Goal: Transaction & Acquisition: Purchase product/service

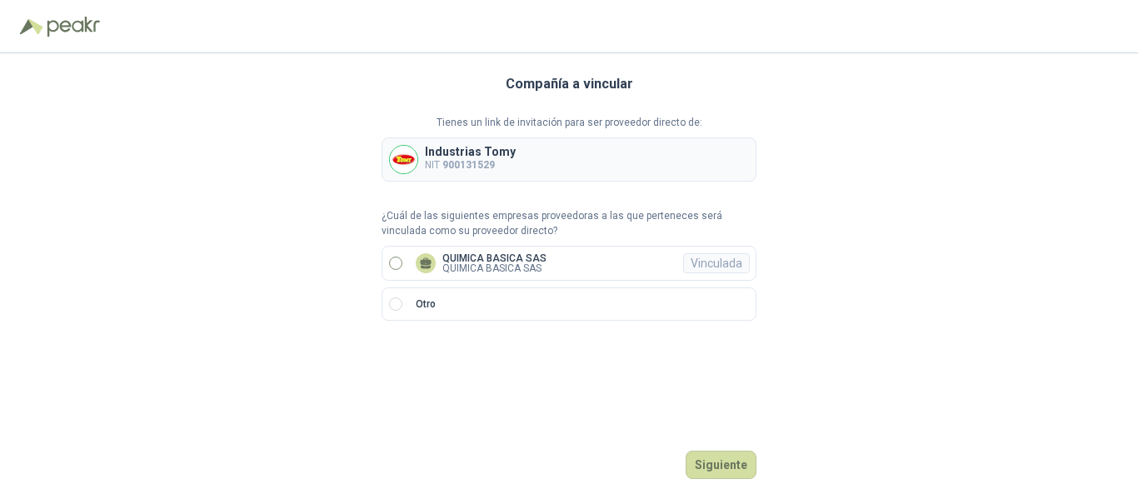
click at [490, 263] on p "QUIMICA BASICA SAS" at bounding box center [494, 268] width 104 height 10
click at [717, 466] on button "Ingresar" at bounding box center [723, 465] width 66 height 28
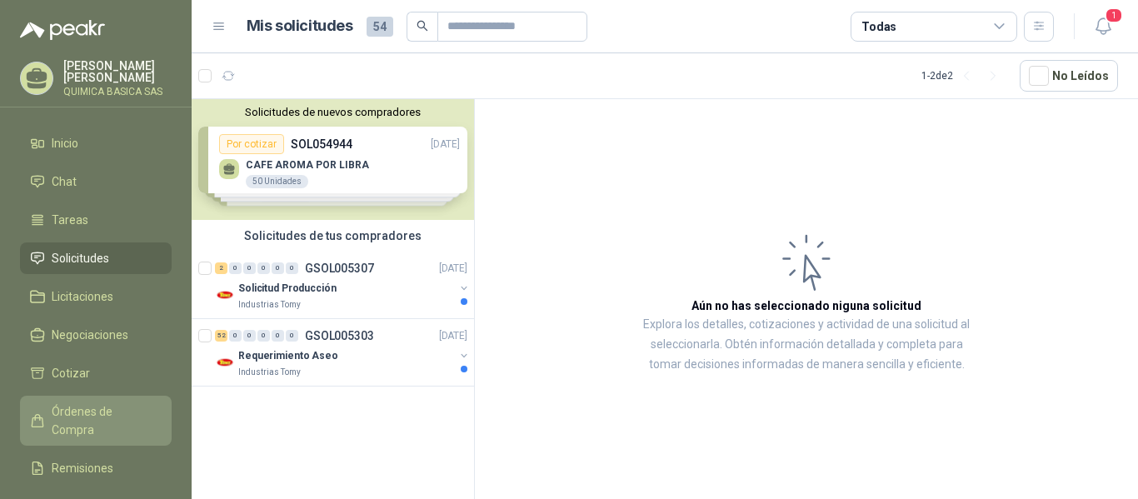
click at [99, 406] on span "Órdenes de Compra" at bounding box center [104, 420] width 104 height 37
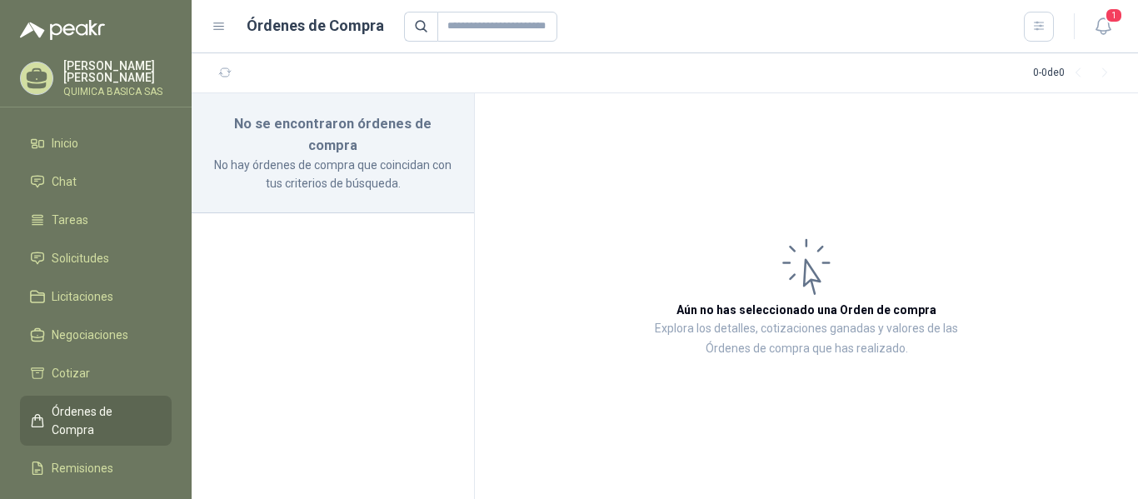
click at [325, 156] on p "No hay órdenes de compra que coincidan con tus criterios de búsqueda." at bounding box center [333, 174] width 242 height 37
click at [132, 412] on span "Órdenes de Compra" at bounding box center [104, 420] width 104 height 37
click at [1101, 21] on icon "button" at bounding box center [1103, 26] width 21 height 21
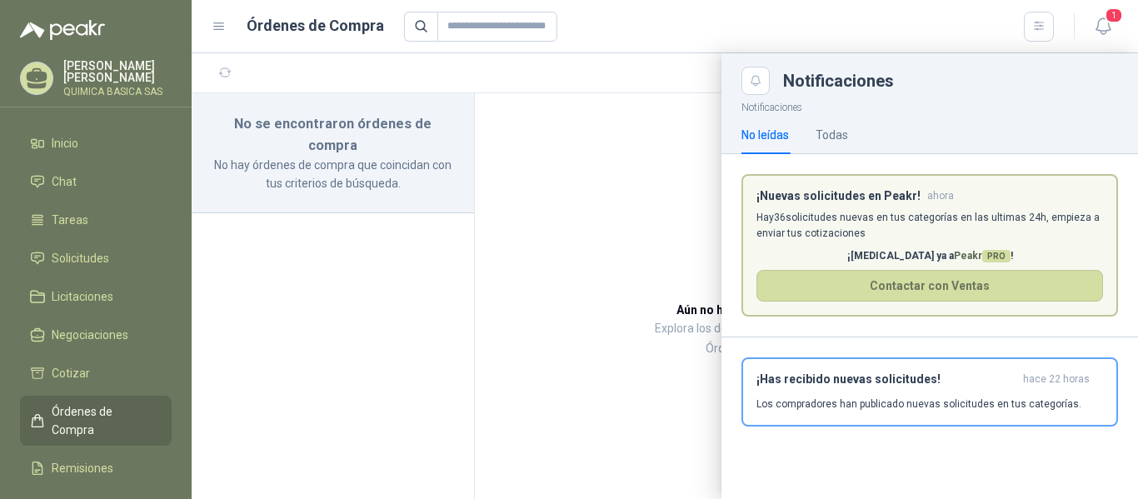
click at [824, 217] on p "Hay 36 solicitudes nuevas en tus categorías en las ultimas 24h, empieza a envia…" at bounding box center [929, 226] width 346 height 32
click at [822, 222] on p "Hay 36 solicitudes nuevas en tus categorías en las ultimas 24h, empieza a envia…" at bounding box center [929, 226] width 346 height 32
click at [851, 197] on h3 "¡Nuevas solicitudes en Peakr!" at bounding box center [838, 196] width 164 height 14
click at [825, 210] on p "Hay 36 solicitudes nuevas en tus categorías en las ultimas 24h, empieza a envia…" at bounding box center [929, 226] width 346 height 32
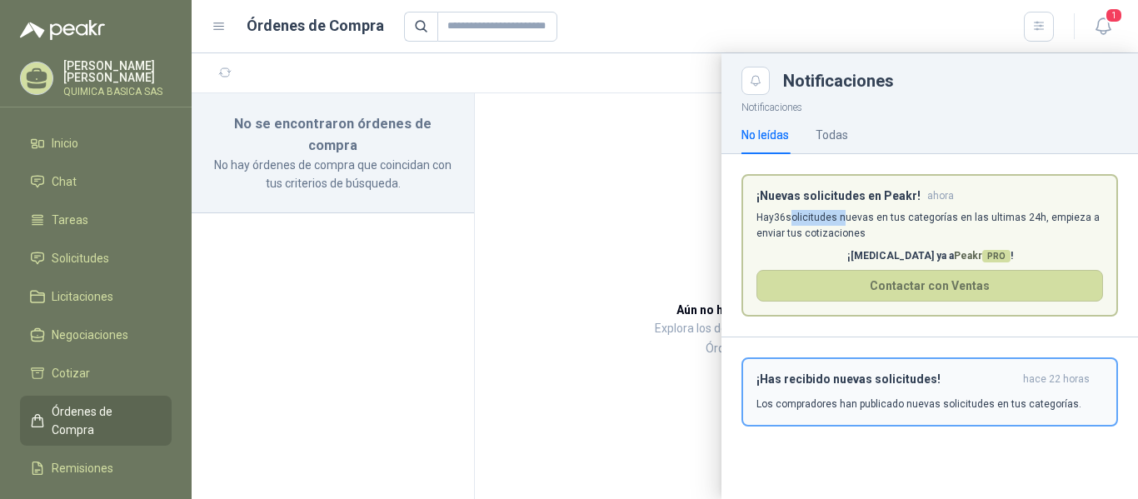
click at [871, 376] on h3 "¡Has recibido nuevas solicitudes!" at bounding box center [886, 379] width 260 height 14
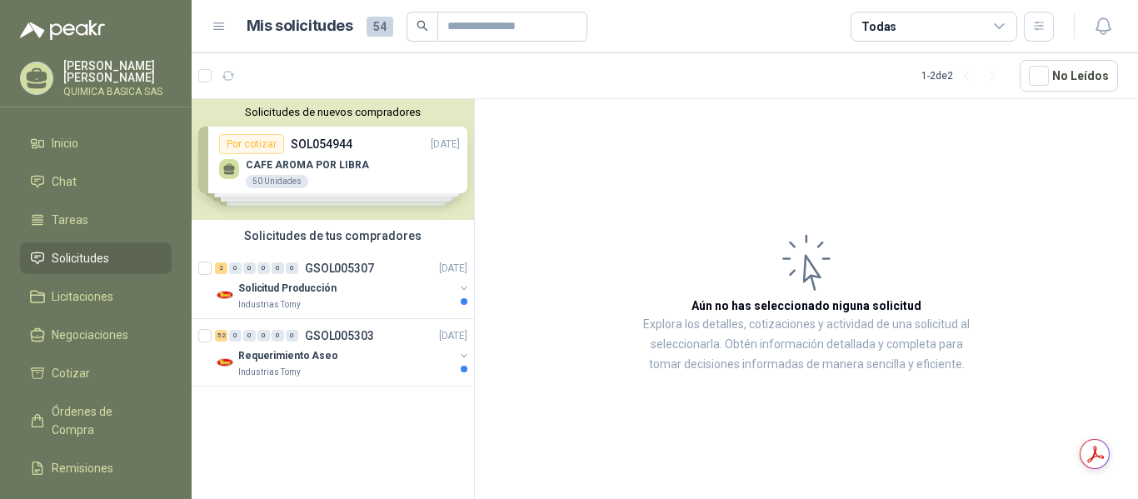
click at [341, 174] on div "Solicitudes de nuevos compradores Por cotizar SOL054944 [DATE] CAFE AROMA POR L…" at bounding box center [333, 159] width 282 height 121
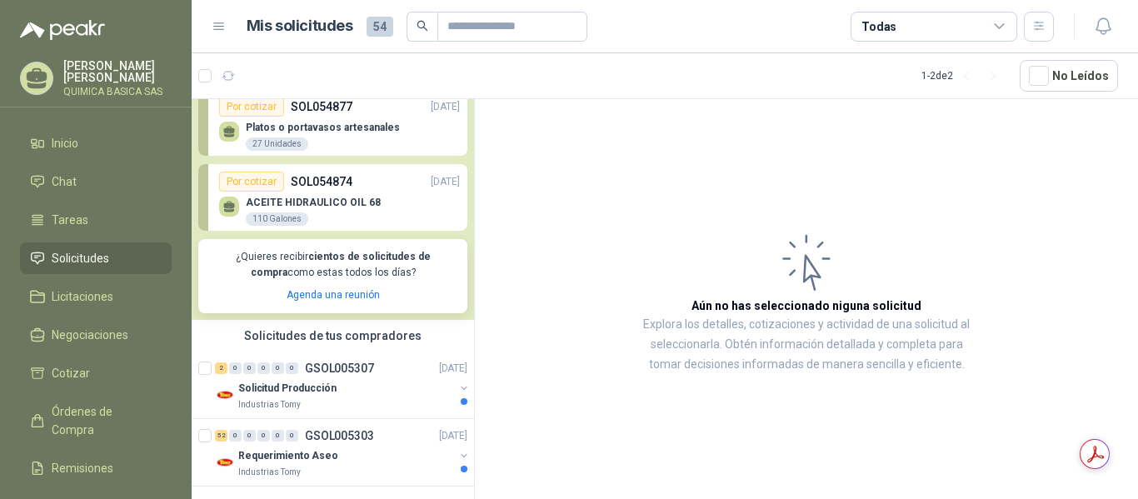
scroll to position [193, 0]
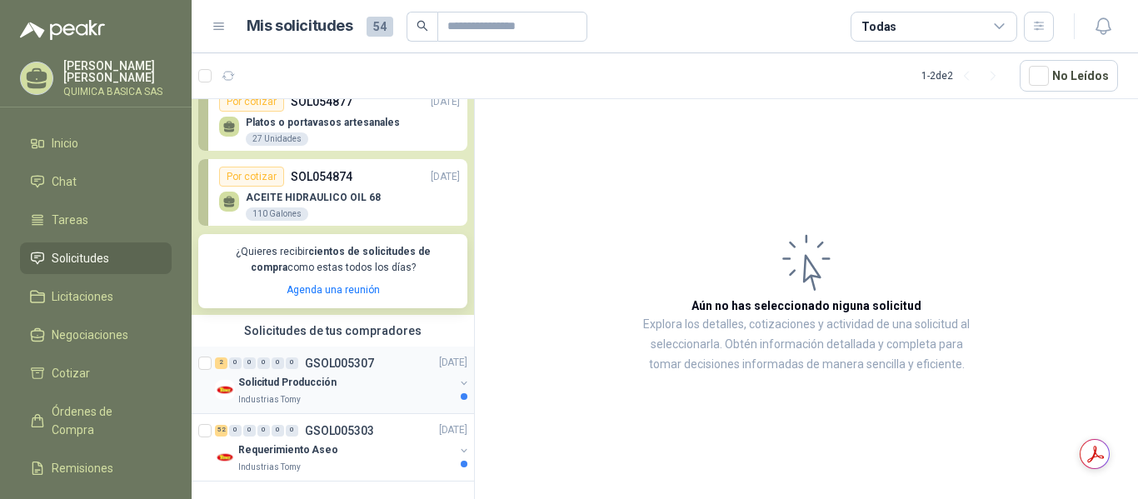
click at [336, 395] on div "Industrias Tomy" at bounding box center [346, 399] width 216 height 13
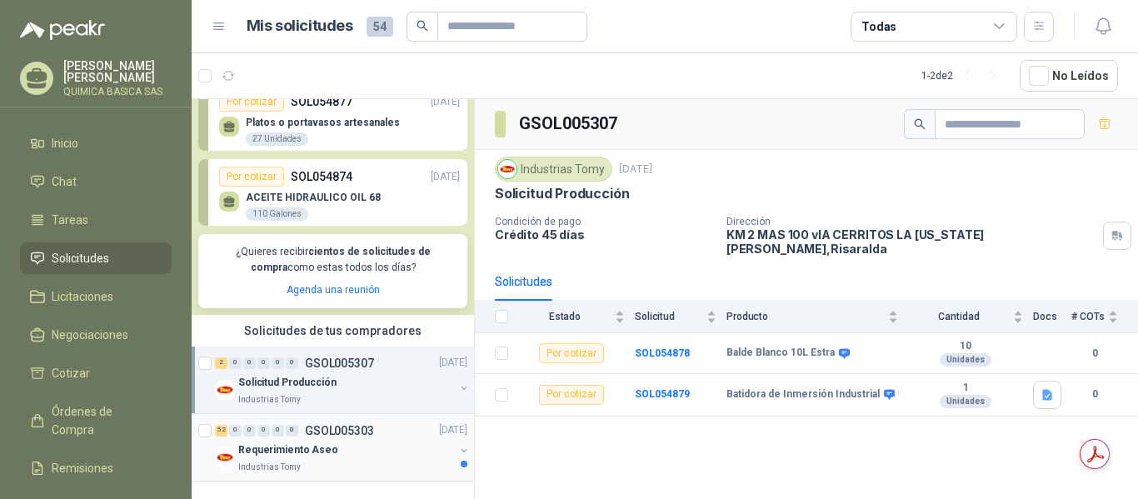
click at [338, 449] on div "Requerimiento Aseo" at bounding box center [346, 451] width 216 height 20
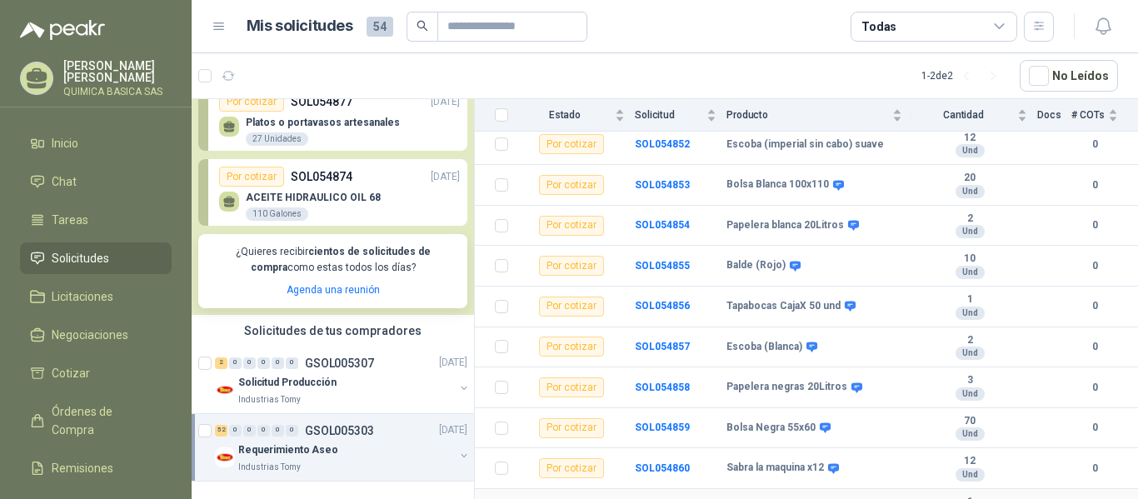
scroll to position [1755, 0]
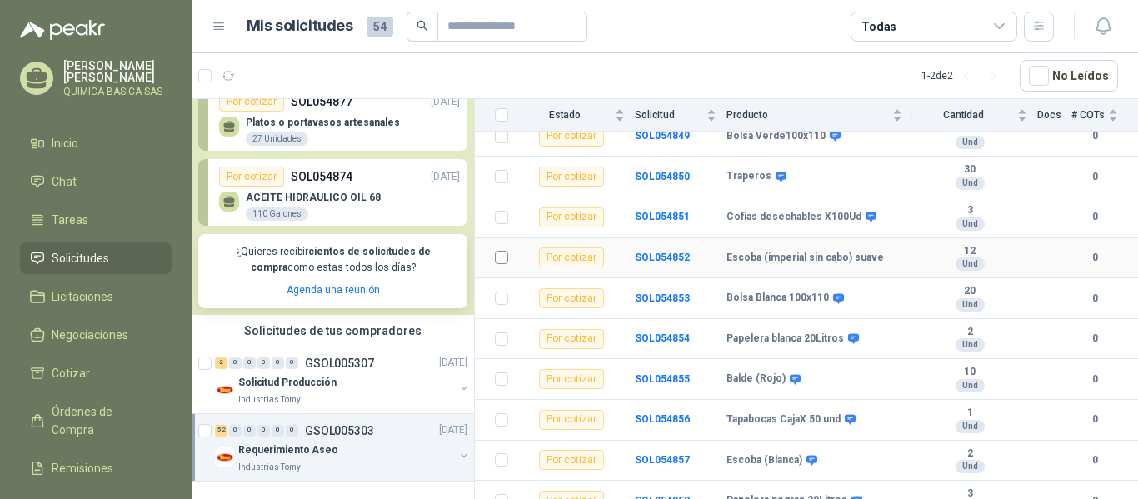
click at [490, 241] on td at bounding box center [496, 258] width 43 height 41
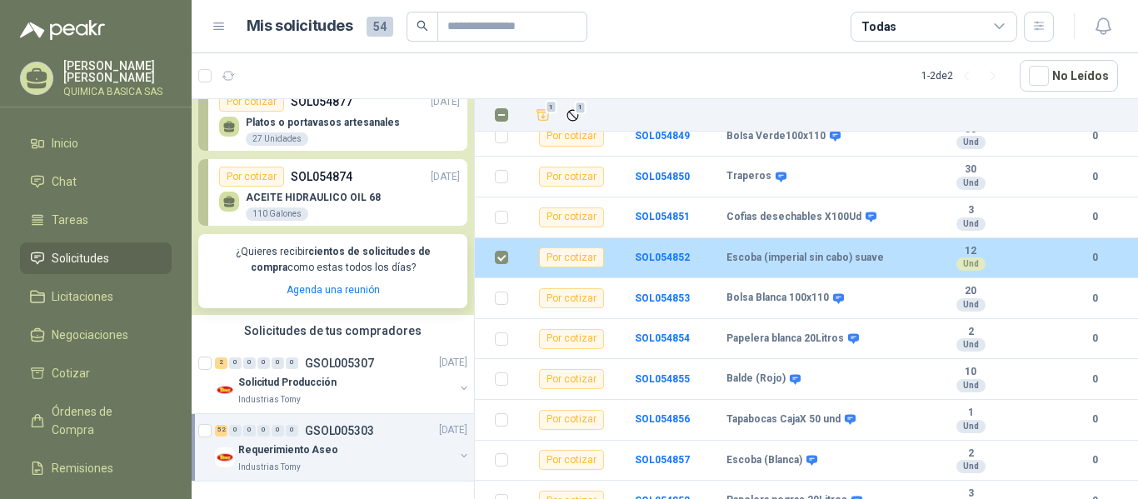
click at [564, 253] on div "Por cotizar" at bounding box center [571, 257] width 65 height 20
click at [695, 246] on td "SOL054852" at bounding box center [681, 258] width 92 height 41
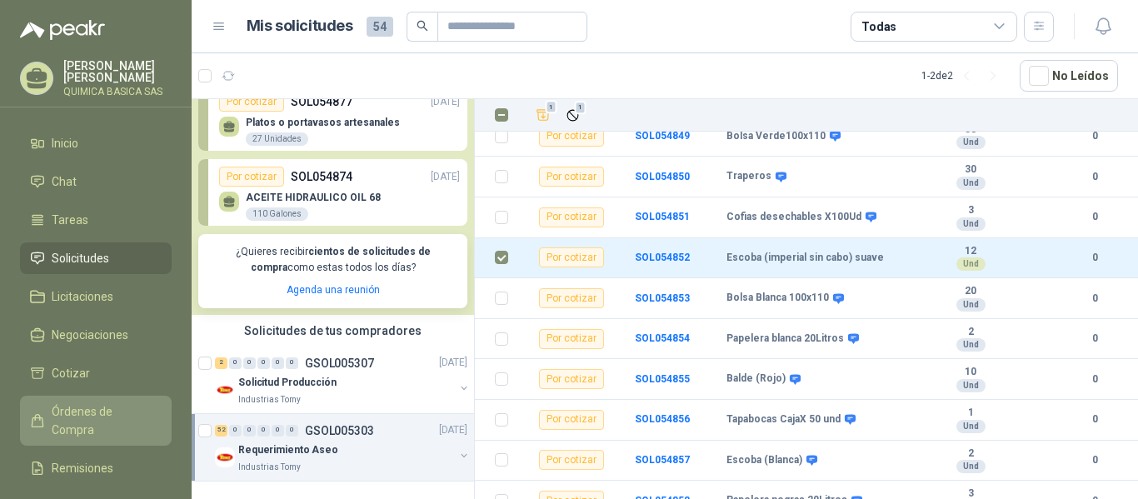
click at [102, 410] on span "Órdenes de Compra" at bounding box center [104, 420] width 104 height 37
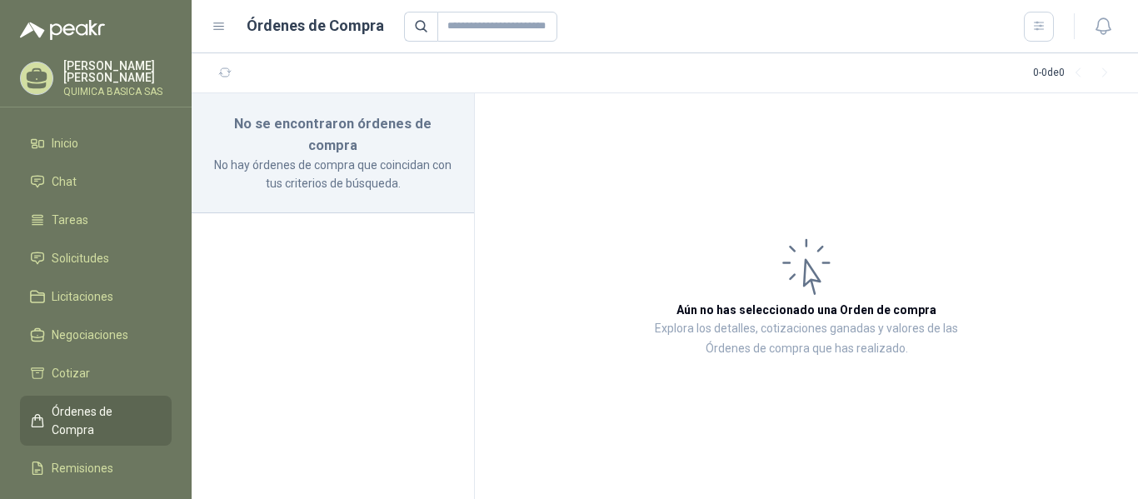
click at [296, 156] on p "No hay órdenes de compra que coincidan con tus criterios de búsqueda." at bounding box center [333, 174] width 242 height 37
click at [219, 77] on icon "button" at bounding box center [225, 73] width 14 height 14
click at [854, 340] on p "Explora los detalles, cotizaciones ganadas y valores de las Órdenes de compra q…" at bounding box center [806, 339] width 330 height 40
click at [810, 279] on icon at bounding box center [807, 267] width 46 height 54
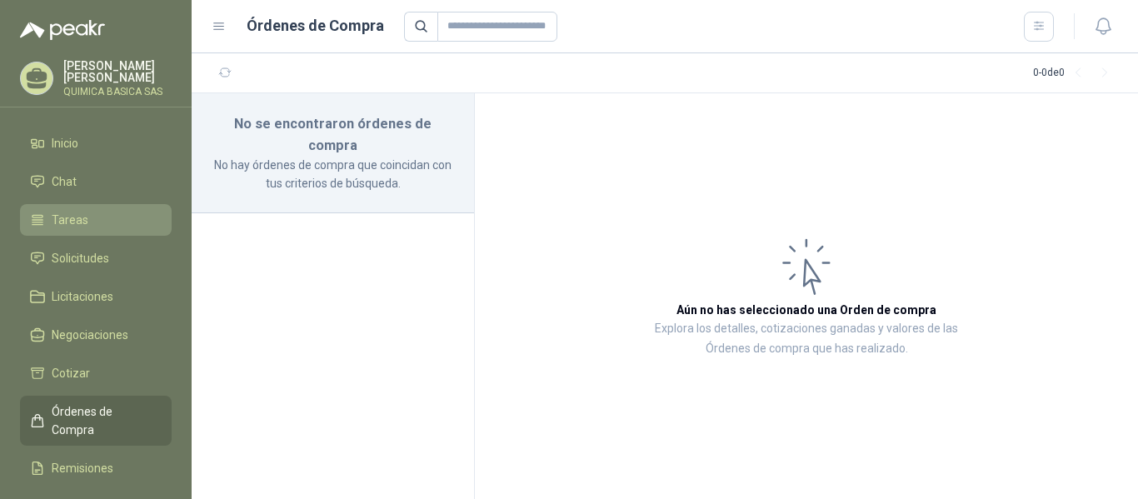
click at [73, 212] on span "Tareas" at bounding box center [70, 220] width 37 height 18
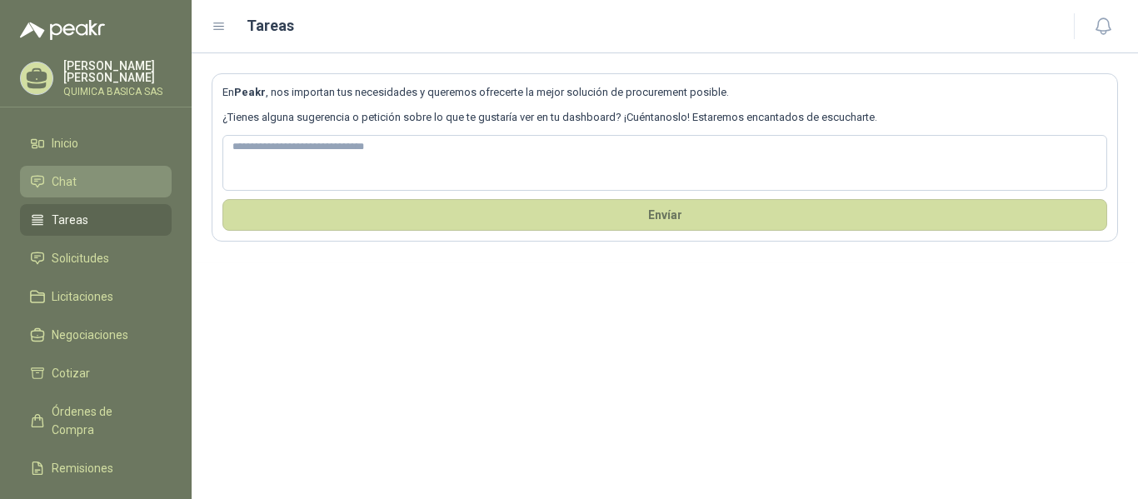
click at [24, 188] on link "Chat" at bounding box center [96, 182] width 152 height 32
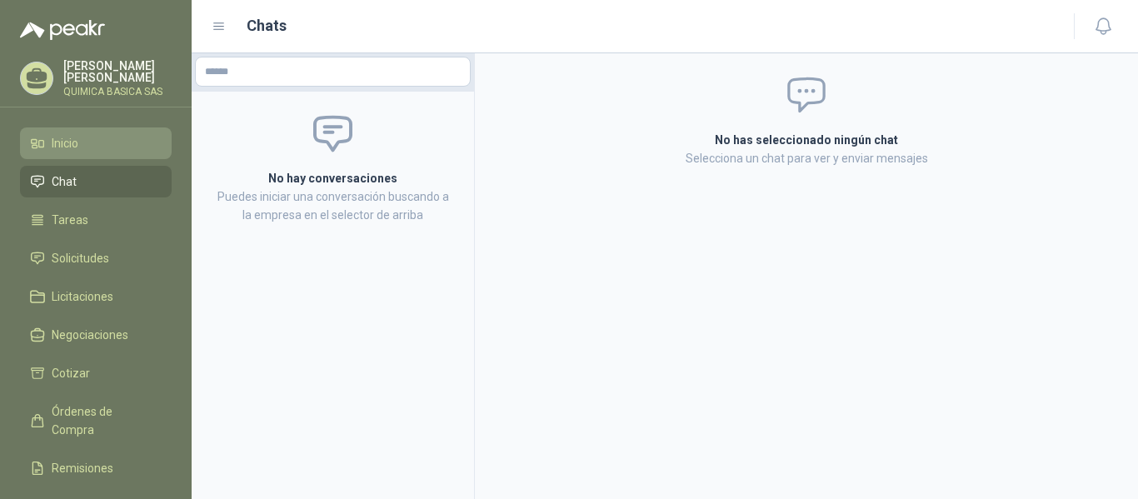
click at [52, 138] on span "Inicio" at bounding box center [65, 143] width 27 height 18
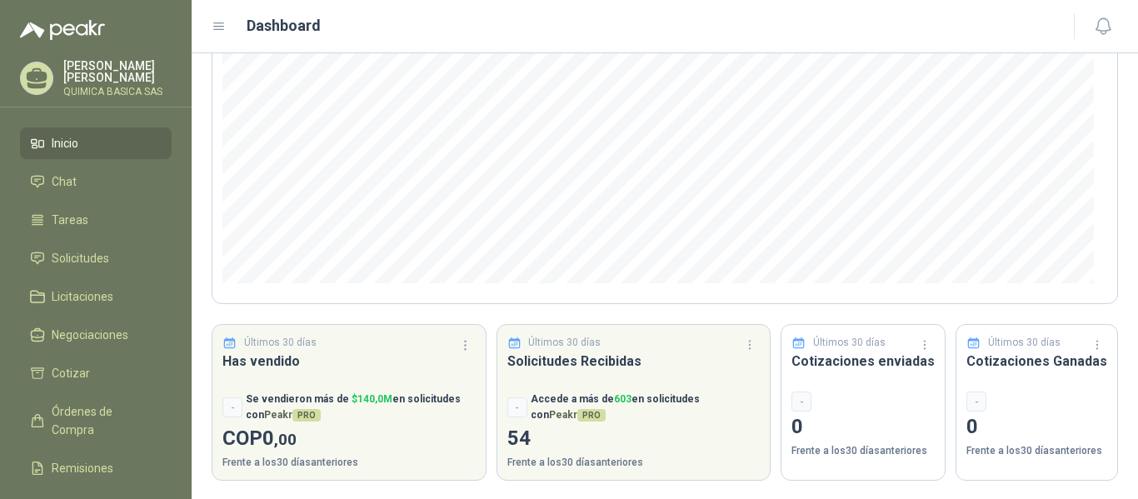
scroll to position [251, 0]
click at [104, 364] on li "Cotizar" at bounding box center [96, 373] width 132 height 18
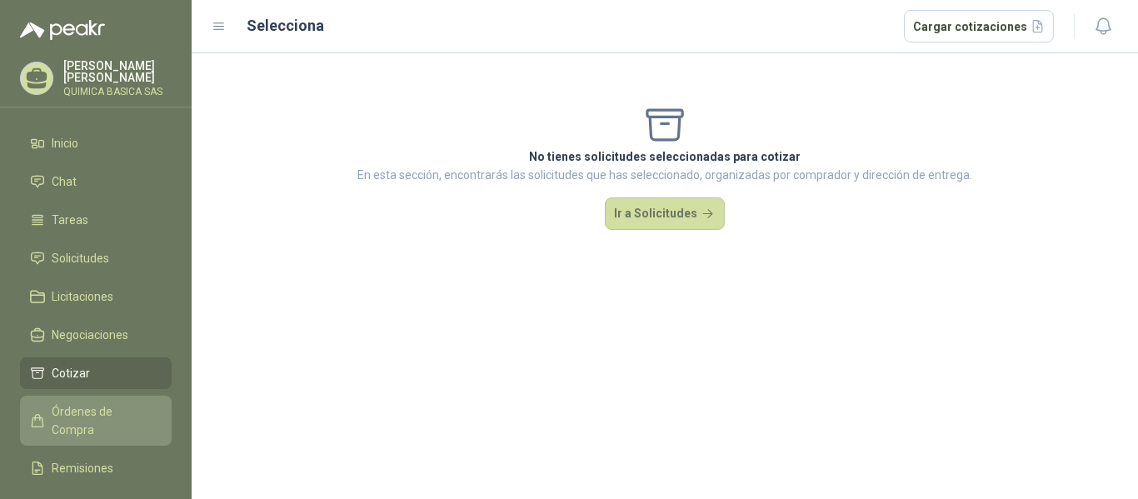
click at [117, 406] on span "Órdenes de Compra" at bounding box center [104, 420] width 104 height 37
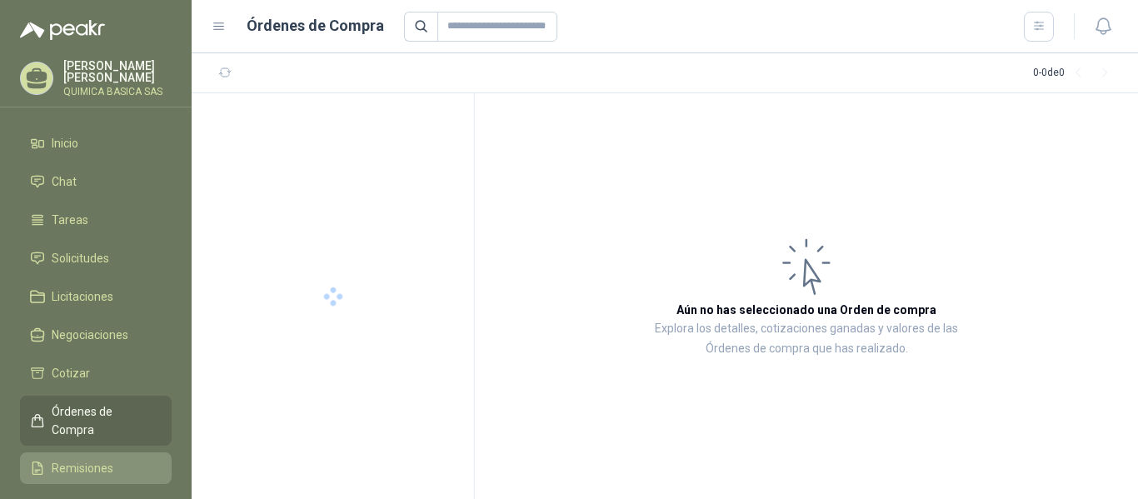
click at [103, 459] on span "Remisiones" at bounding box center [83, 468] width 62 height 18
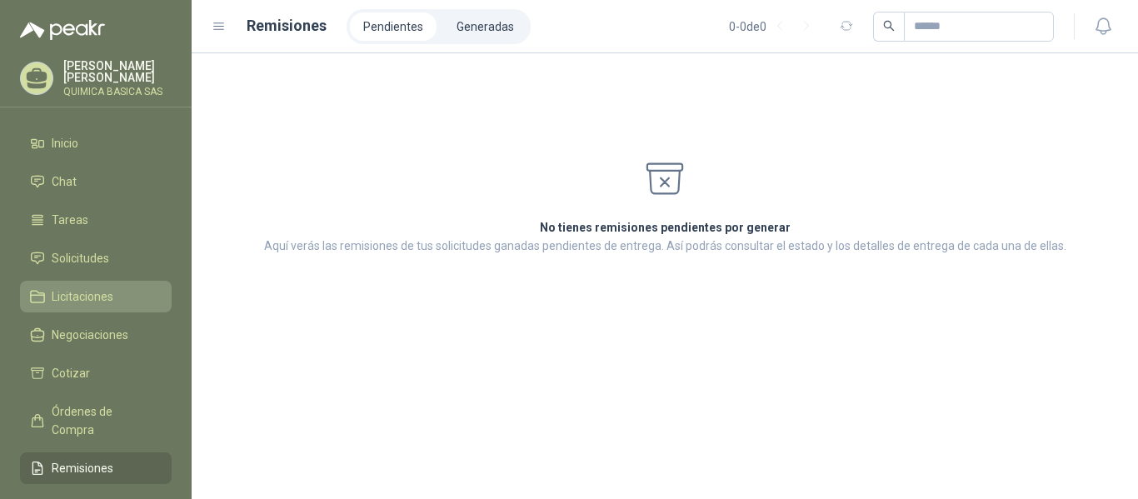
click at [60, 292] on span "Licitaciones" at bounding box center [83, 296] width 62 height 18
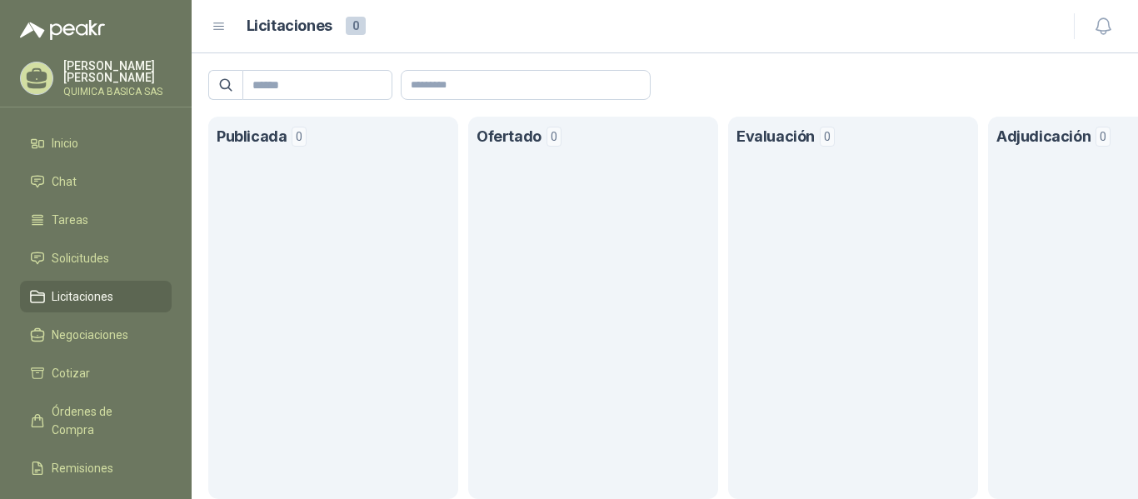
click at [357, 235] on section "Publicada 0" at bounding box center [333, 308] width 250 height 382
click at [74, 81] on p "[PERSON_NAME]" at bounding box center [117, 71] width 108 height 23
